Goal: Task Accomplishment & Management: Manage account settings

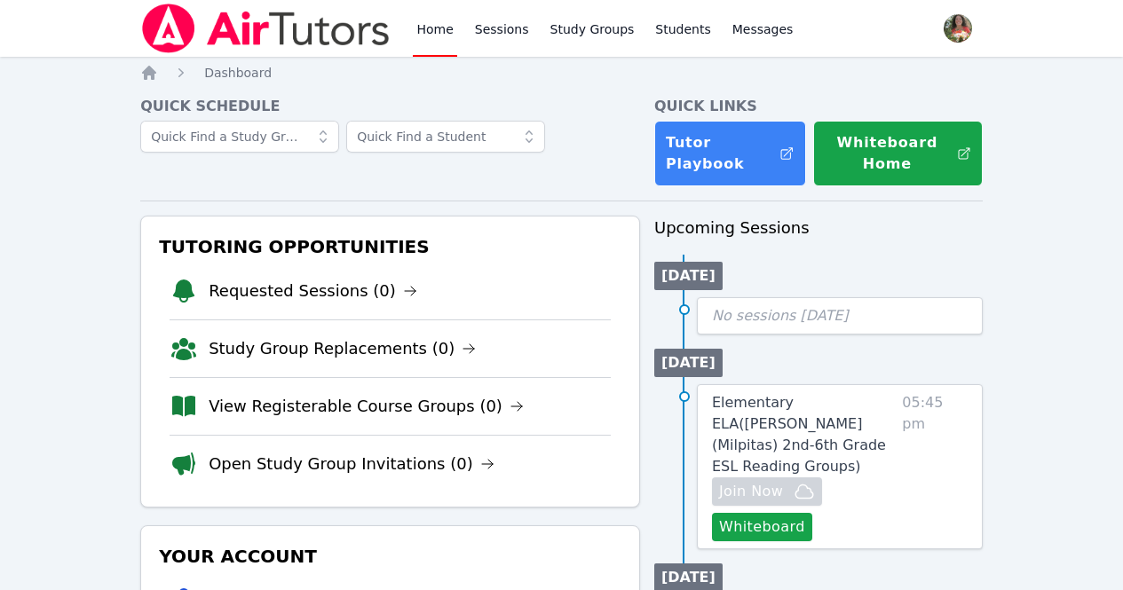
drag, startPoint x: 0, startPoint y: 0, endPoint x: 541, endPoint y: 484, distance: 726.0
click at [541, 484] on li "Open Study Group Invitations (0)" at bounding box center [390, 464] width 441 height 58
